Goal: Navigation & Orientation: Find specific page/section

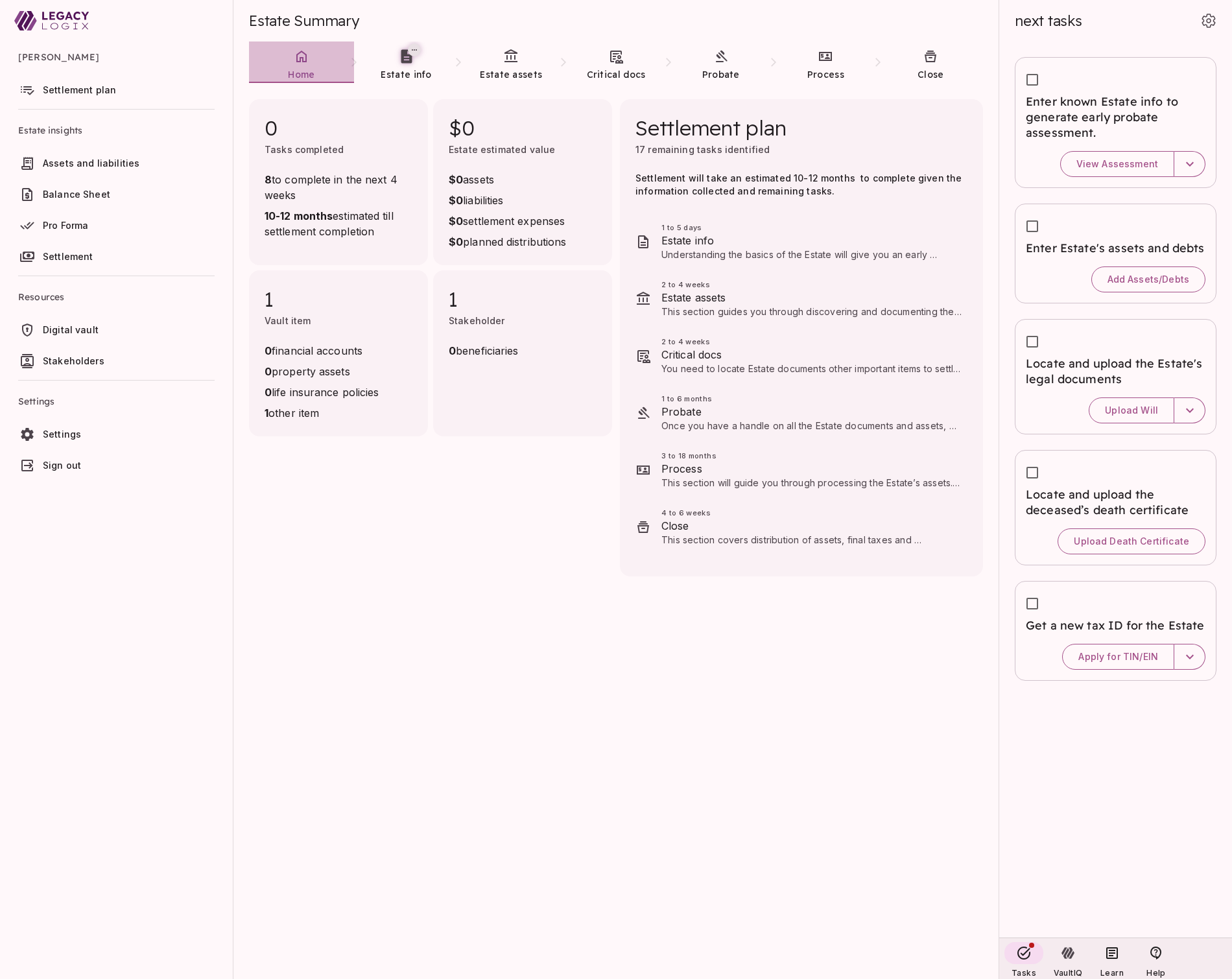
click at [317, 57] on link "Home" at bounding box center [302, 64] width 105 height 46
click at [397, 61] on link "Estate info" at bounding box center [407, 64] width 105 height 46
click at [510, 62] on icon at bounding box center [510, 56] width 15 height 15
click at [605, 62] on link "Critical docs" at bounding box center [616, 64] width 105 height 46
click at [715, 63] on icon at bounding box center [721, 56] width 15 height 15
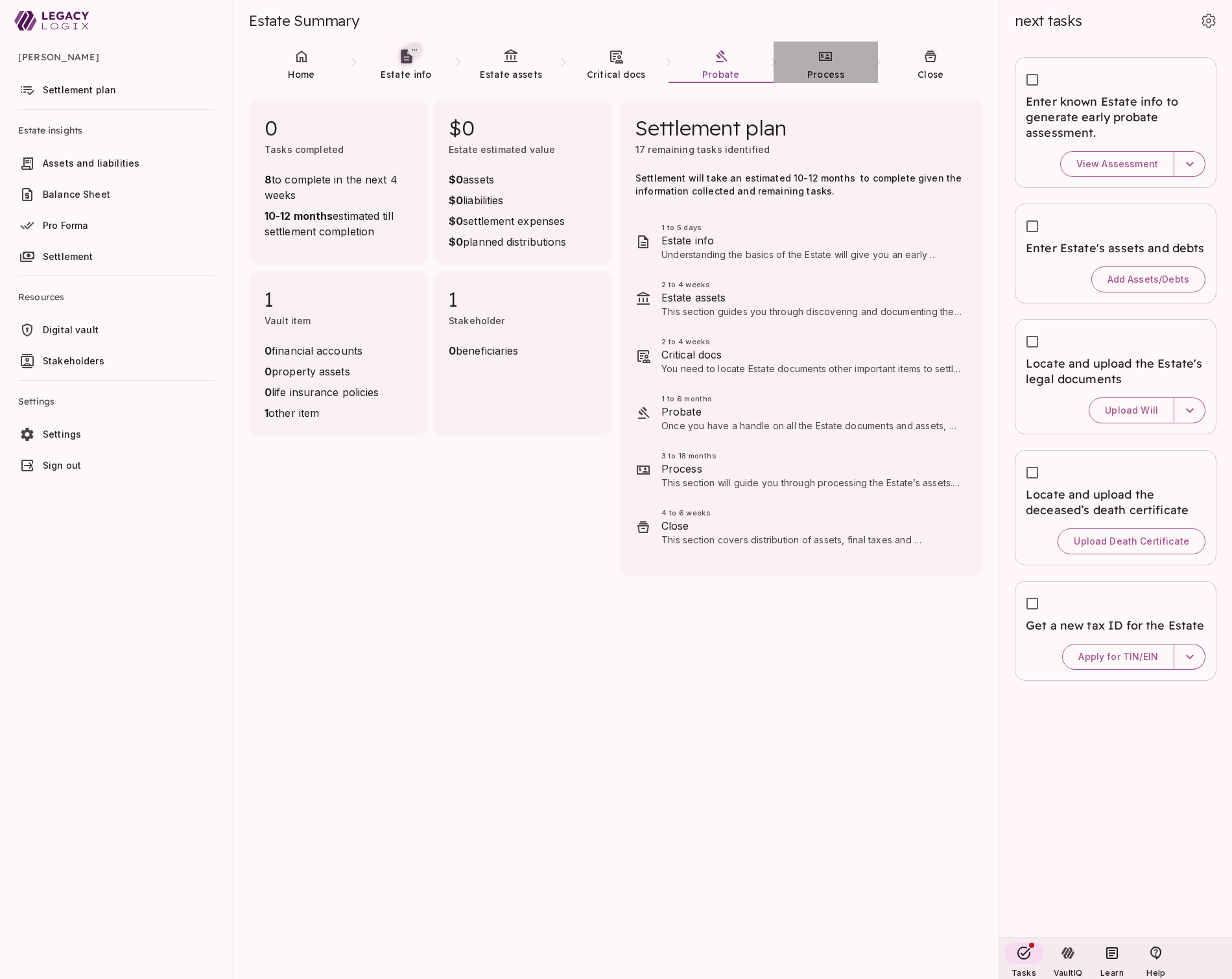
click at [821, 69] on span "Process" at bounding box center [826, 74] width 37 height 11
click at [302, 69] on span "Home" at bounding box center [301, 74] width 27 height 11
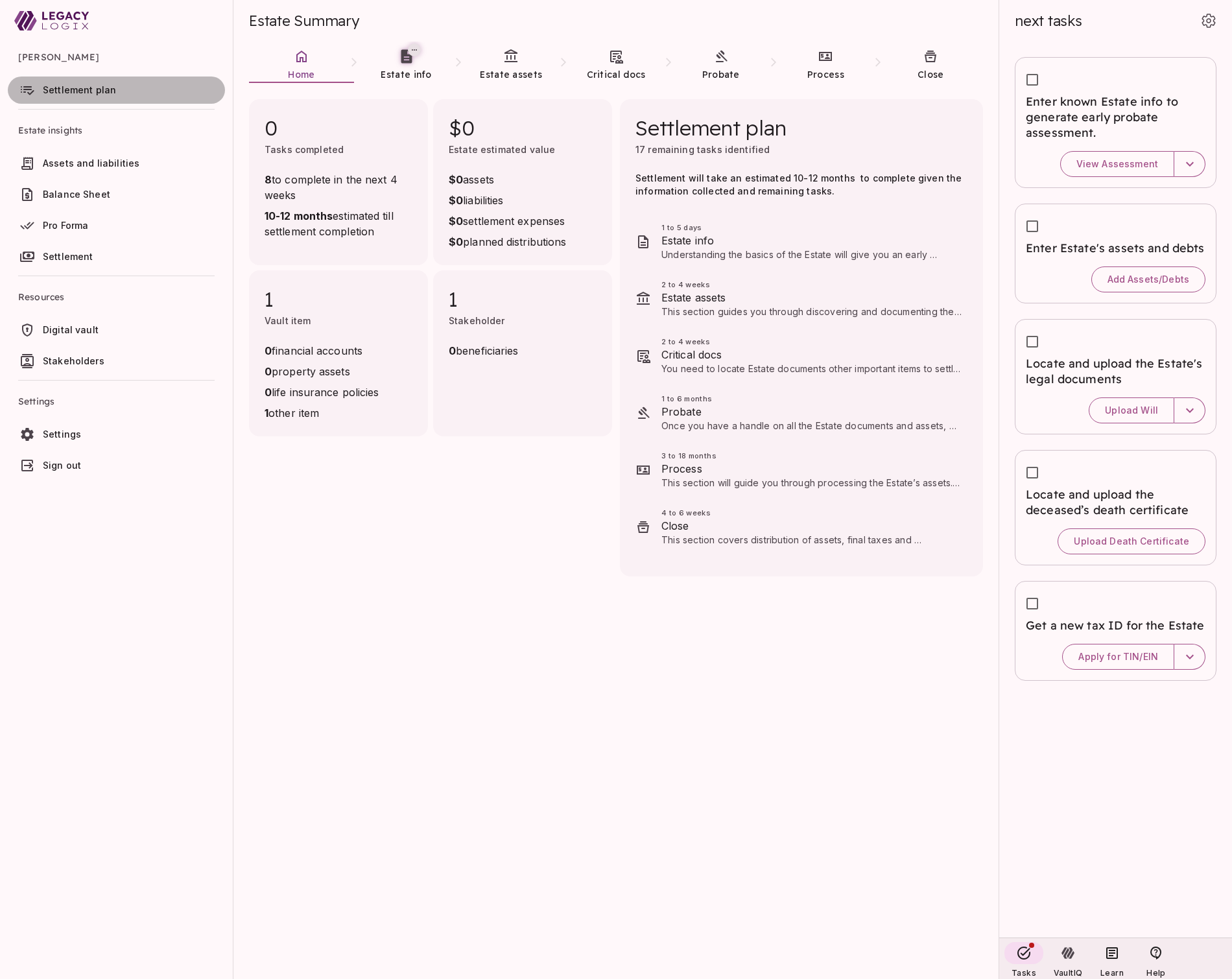
click at [84, 90] on span "Settlement plan" at bounding box center [79, 90] width 73 height 11
click at [302, 66] on link "Home" at bounding box center [302, 64] width 105 height 46
click at [137, 93] on span "Settlement plan" at bounding box center [131, 90] width 177 height 13
click at [100, 167] on span "Assets and liabilities" at bounding box center [91, 163] width 97 height 11
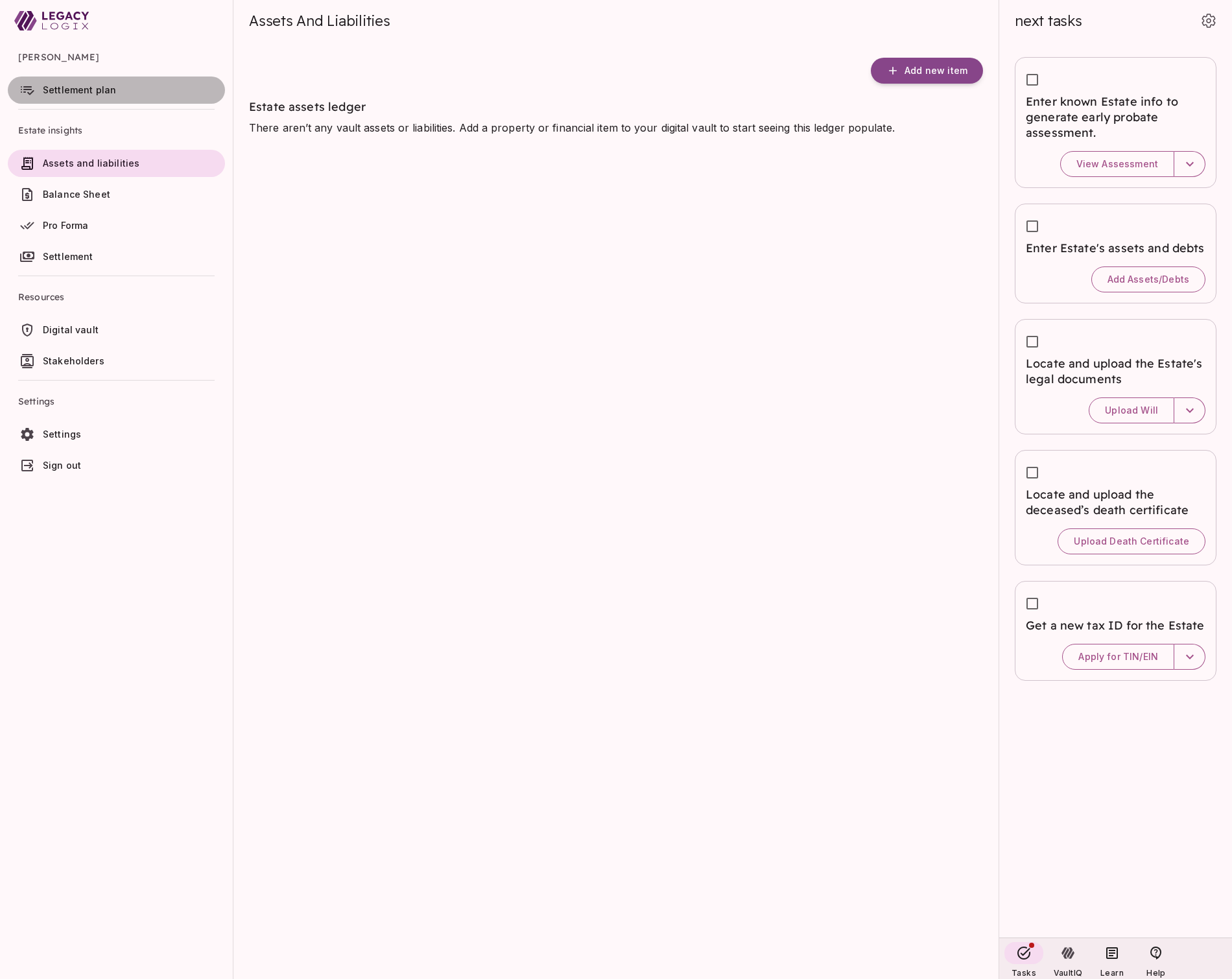
click at [93, 98] on link "Settlement plan" at bounding box center [116, 90] width 217 height 27
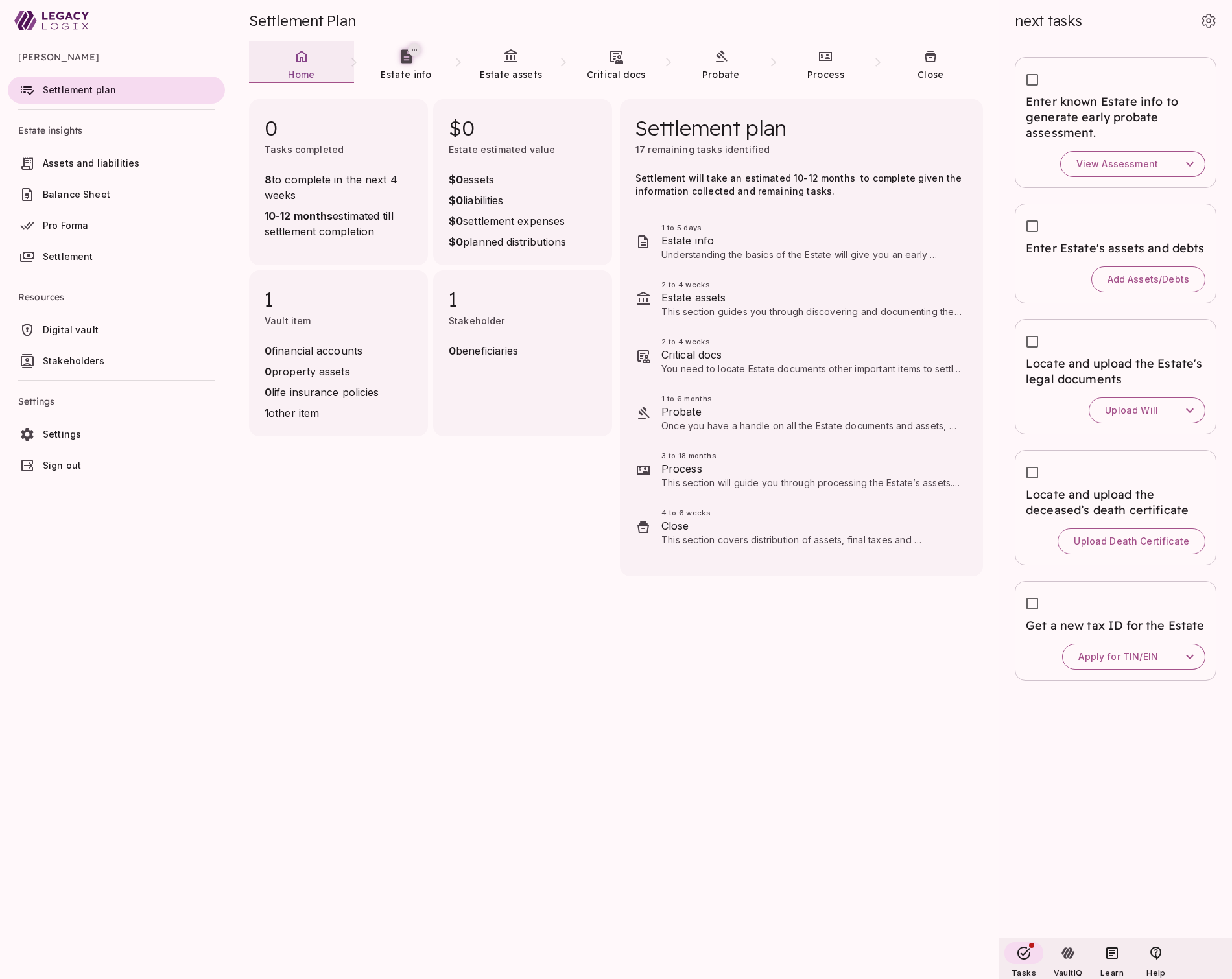
click at [295, 63] on icon at bounding box center [302, 56] width 15 height 15
click at [413, 72] on span "Estate info" at bounding box center [406, 74] width 50 height 11
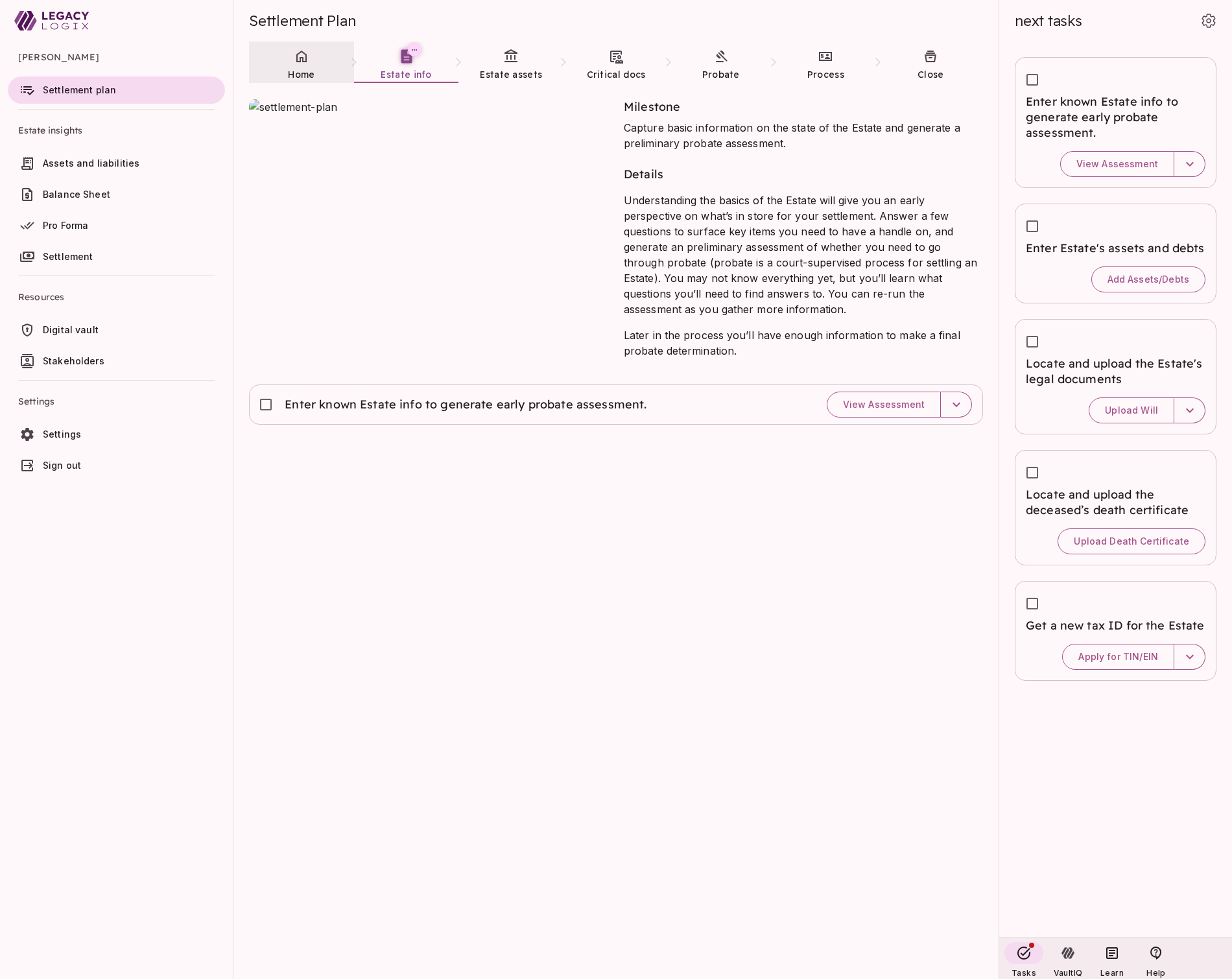
click at [307, 71] on span "Home" at bounding box center [301, 74] width 27 height 11
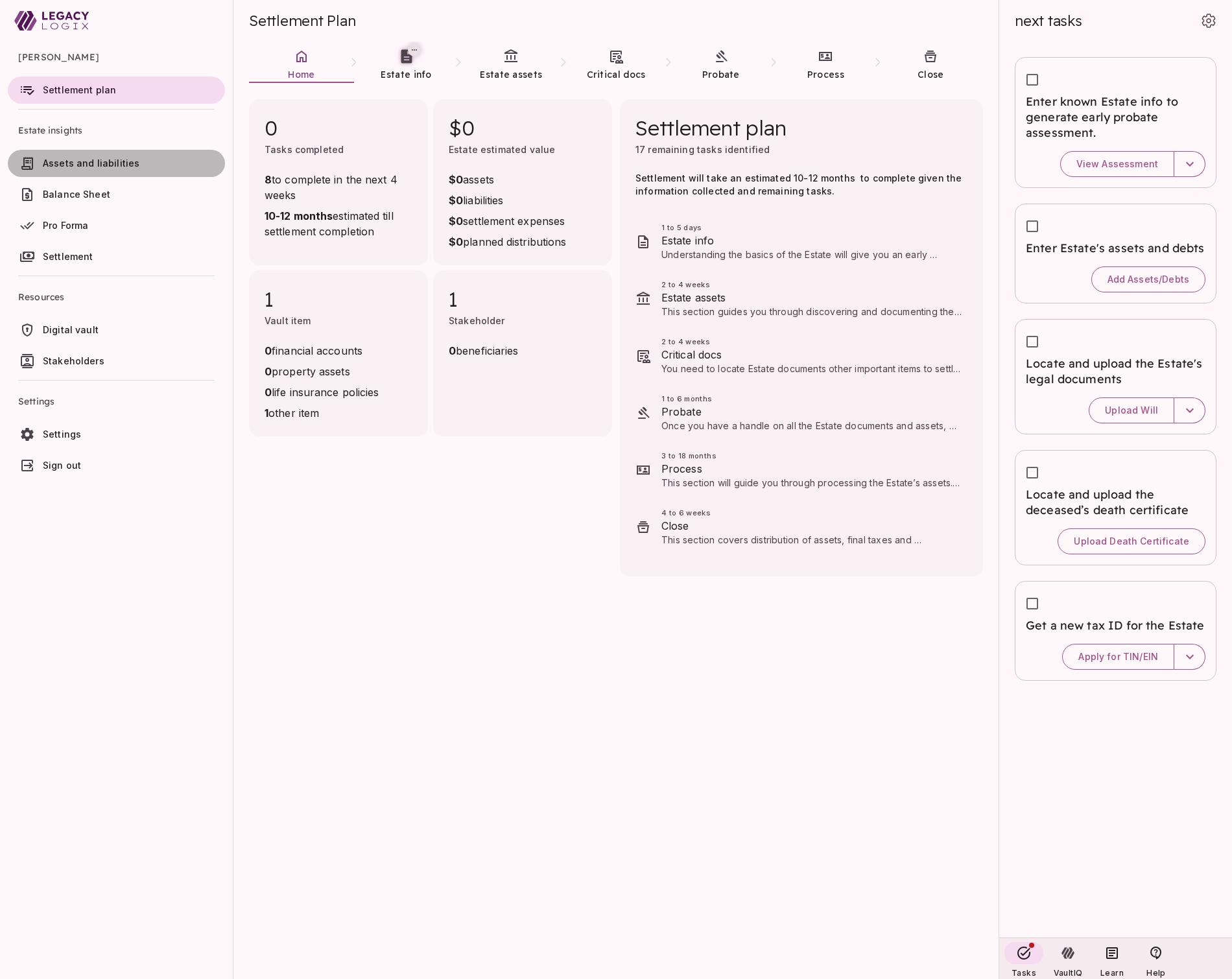
click at [89, 158] on span "Assets and liabilities" at bounding box center [91, 163] width 97 height 11
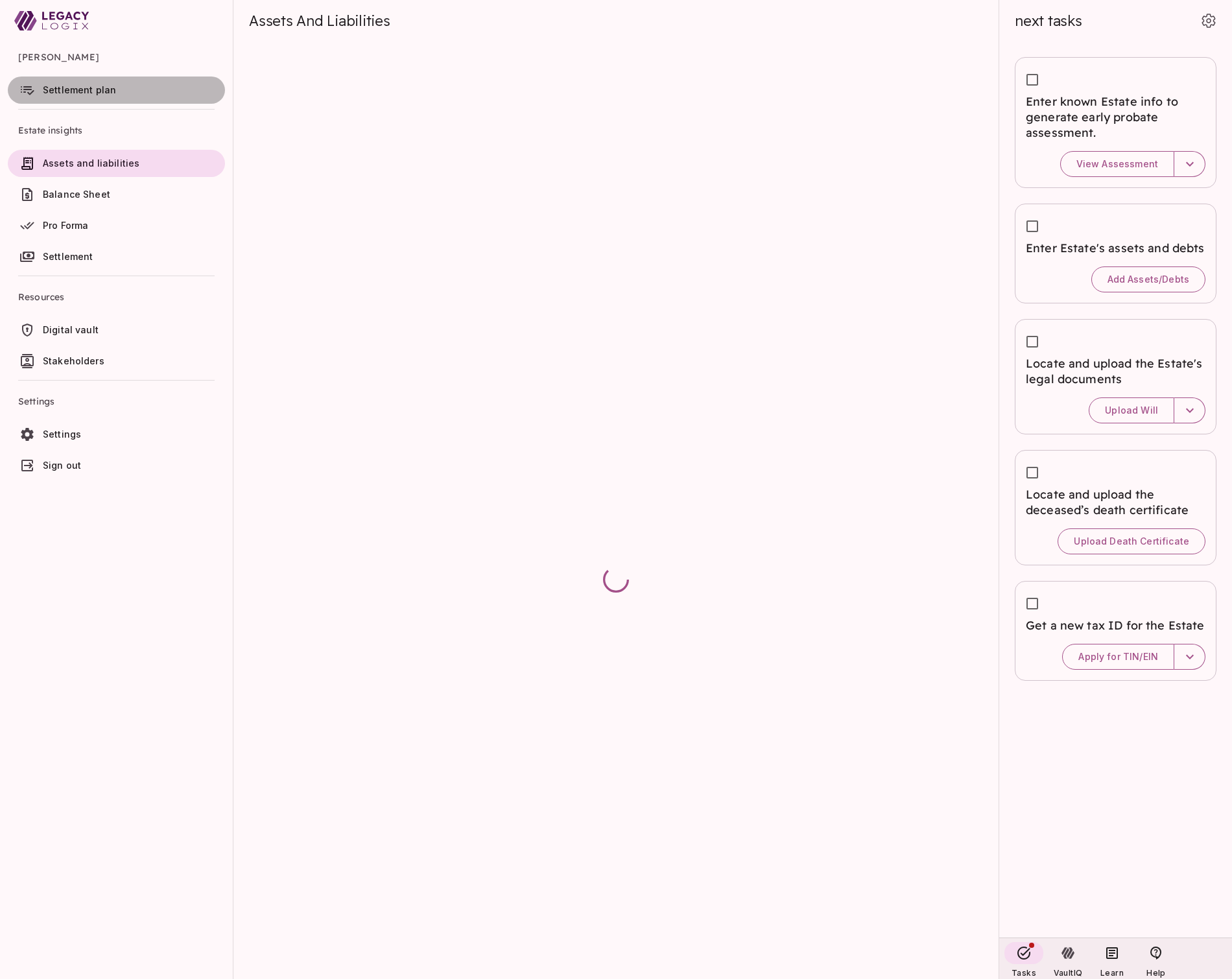
click at [78, 94] on span "Settlement plan" at bounding box center [79, 90] width 73 height 11
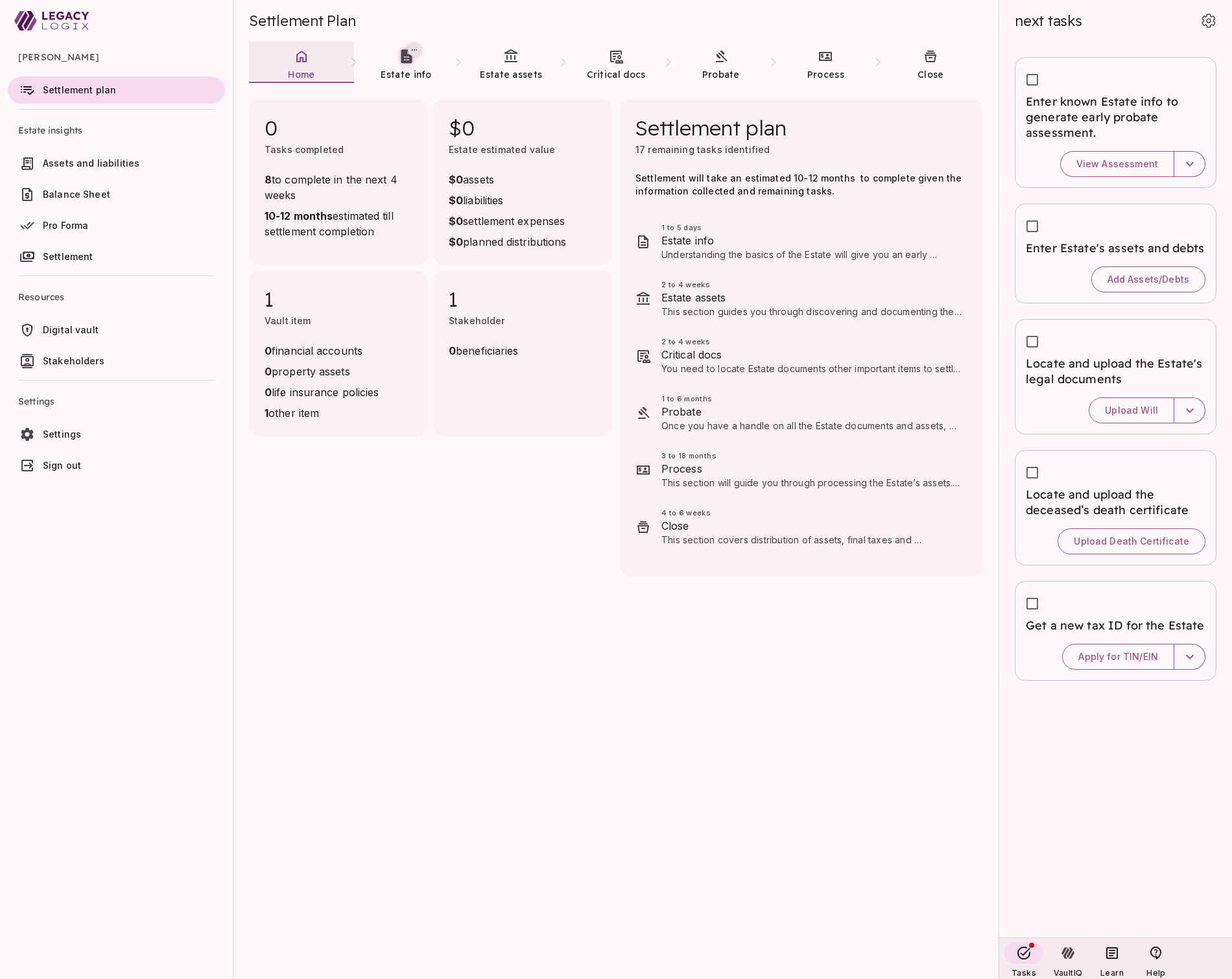
click at [305, 67] on link "Home" at bounding box center [302, 64] width 105 height 46
click at [297, 71] on span "Home" at bounding box center [301, 74] width 27 height 11
click at [397, 66] on link "Estate info" at bounding box center [407, 64] width 105 height 46
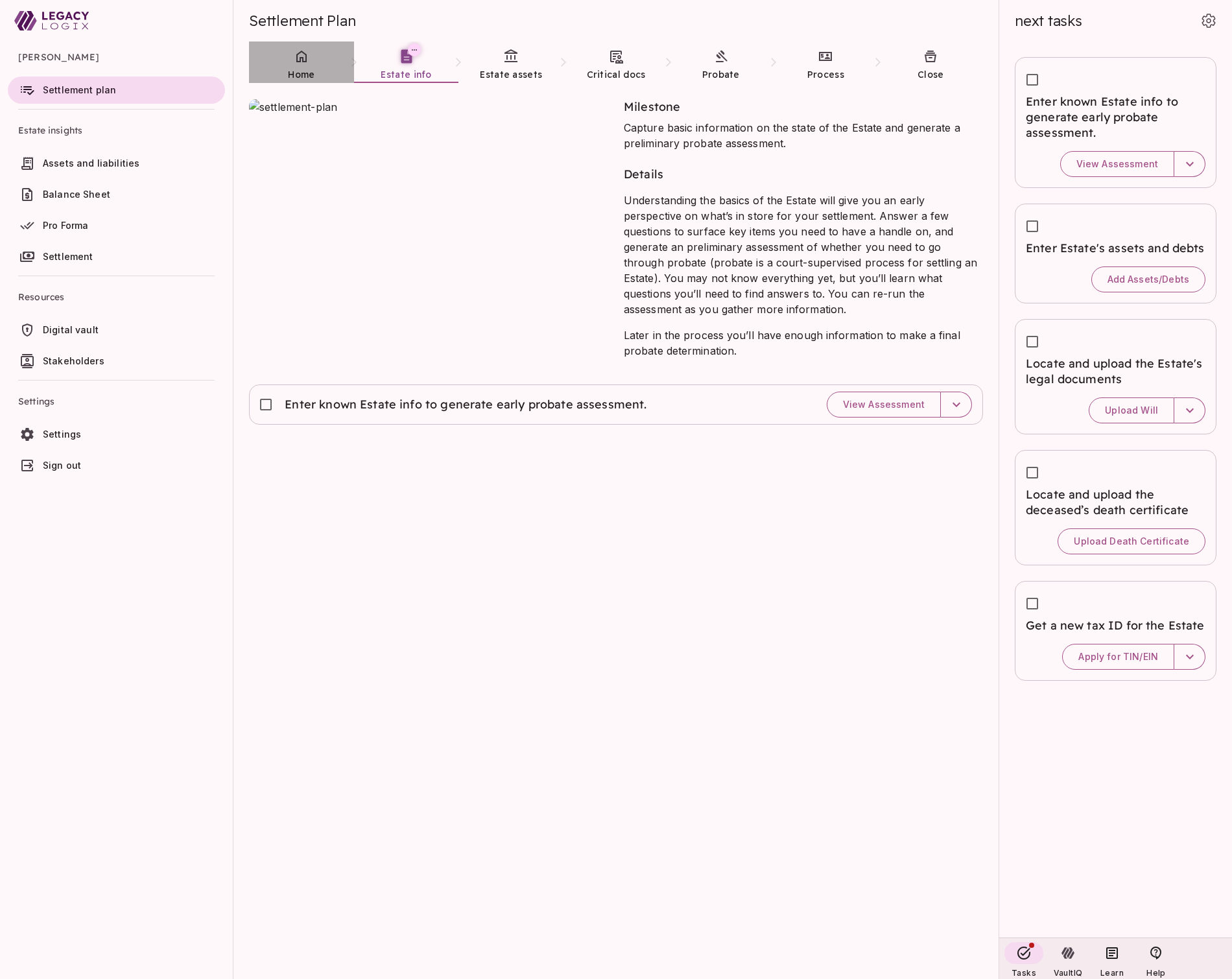
click at [314, 67] on link "Home" at bounding box center [302, 64] width 105 height 46
